Goal: Information Seeking & Learning: Learn about a topic

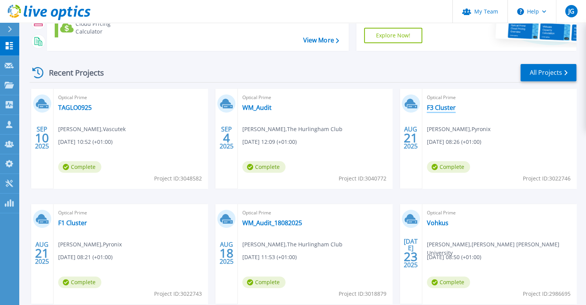
scroll to position [116, 0]
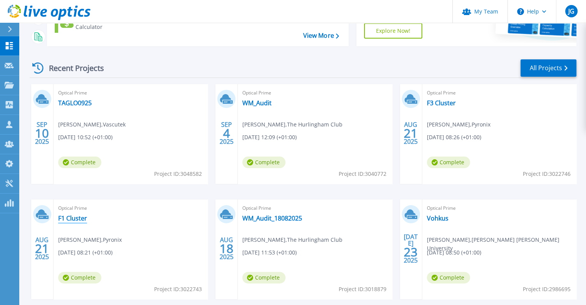
click at [67, 219] on link "F1 Cluster" at bounding box center [72, 218] width 29 height 8
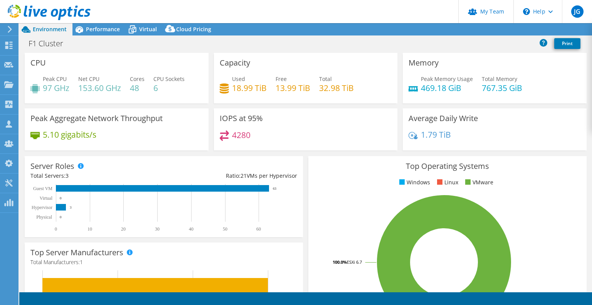
select select "EULondon"
select select "GBP"
click at [197, 44] on div "F1 Cluster Print" at bounding box center [305, 43] width 573 height 14
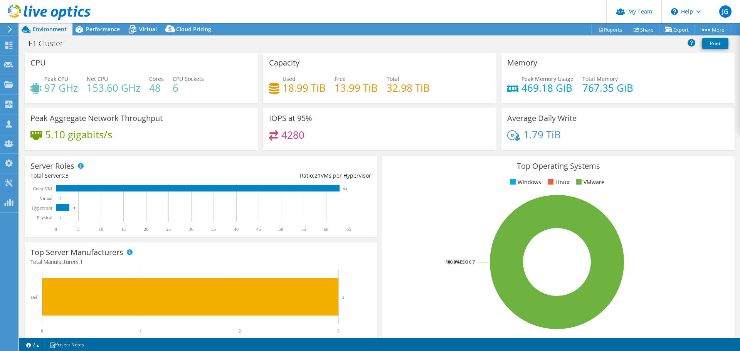
click at [566, 133] on div "1.79 TiB" at bounding box center [618, 138] width 222 height 16
click at [257, 10] on header "JG Partner Team Admin Jason Godliman jason.godliman@vohkus.com vohkus My Profil…" at bounding box center [370, 11] width 740 height 23
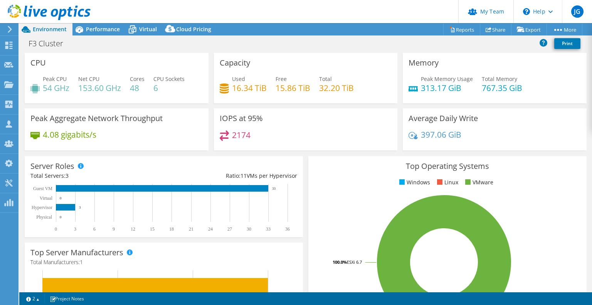
select select "EULondon"
select select "GBP"
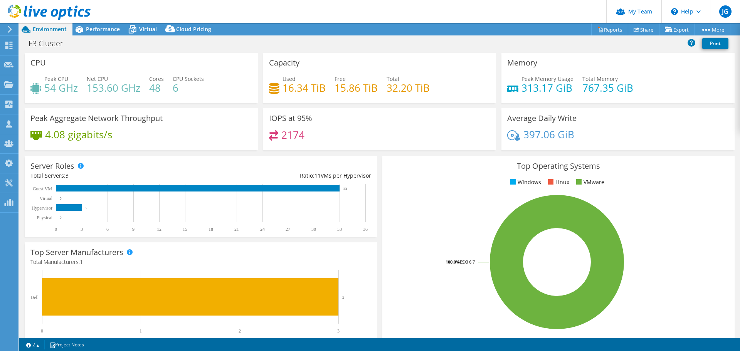
click at [459, 234] on rect at bounding box center [557, 262] width 338 height 135
